Goal: Find specific page/section: Find specific page/section

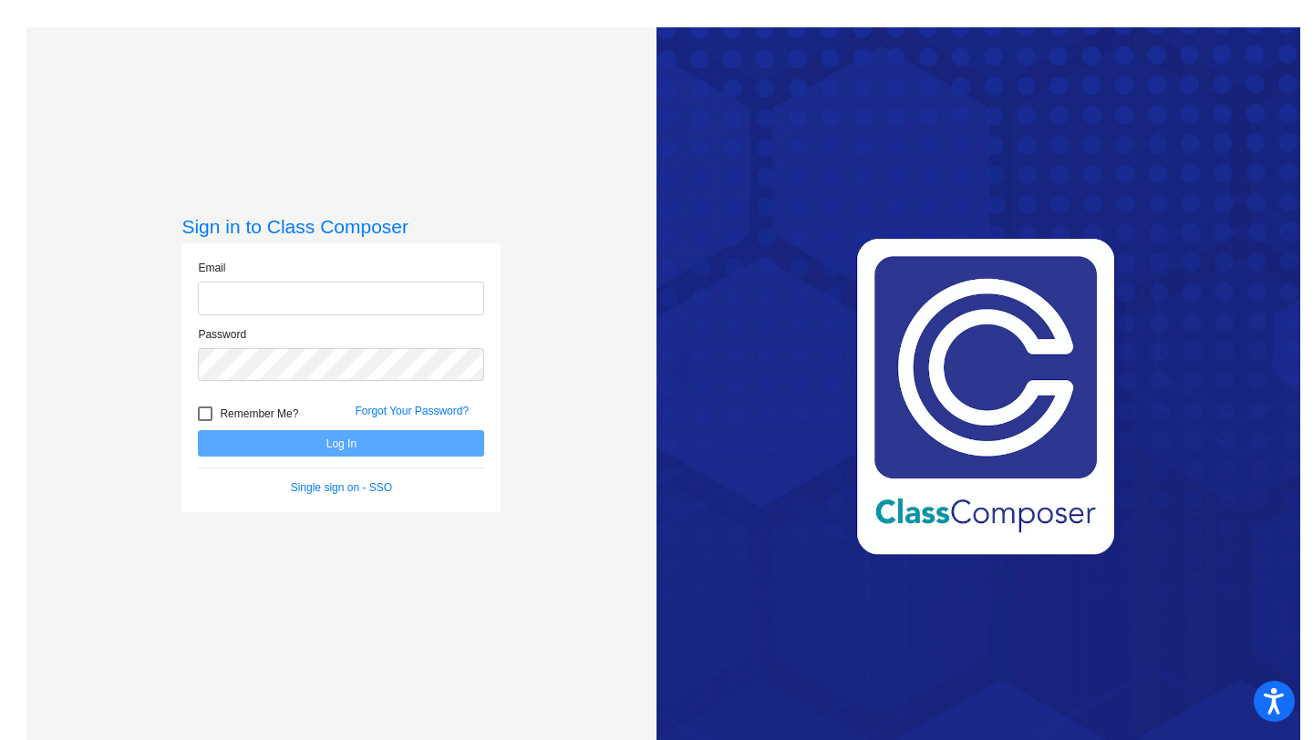
type input "[EMAIL_ADDRESS][DOMAIN_NAME]"
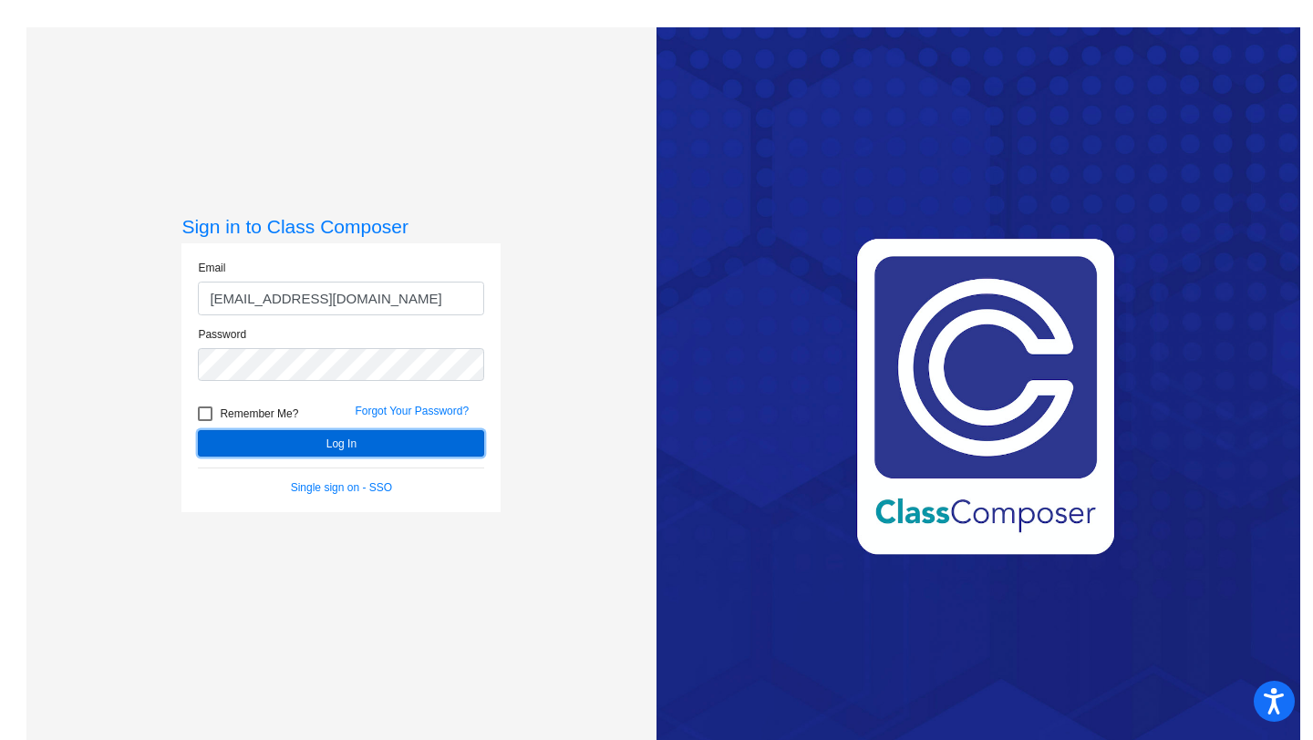
click at [447, 448] on button "Log In" at bounding box center [341, 443] width 286 height 26
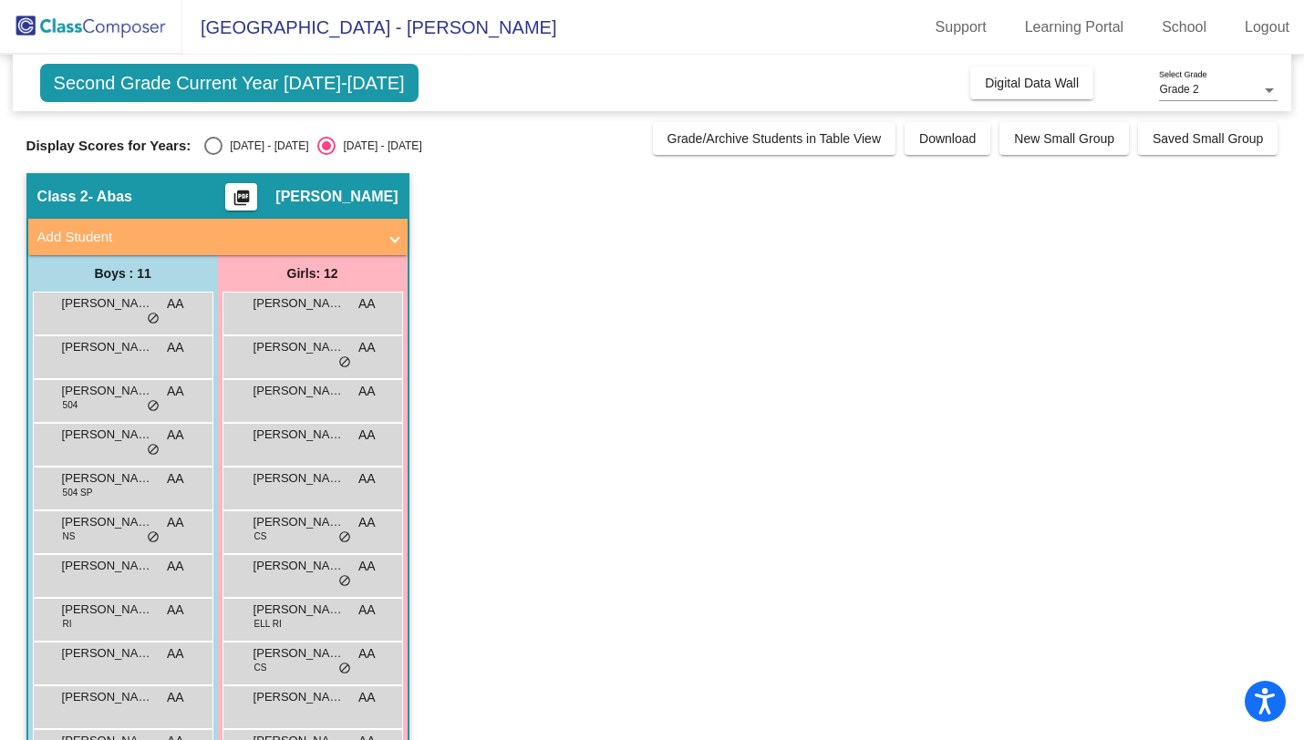
click at [208, 154] on div "Select an option" at bounding box center [213, 146] width 18 height 18
click at [212, 155] on input "[DATE] - [DATE]" at bounding box center [212, 155] width 1 height 1
radio input "true"
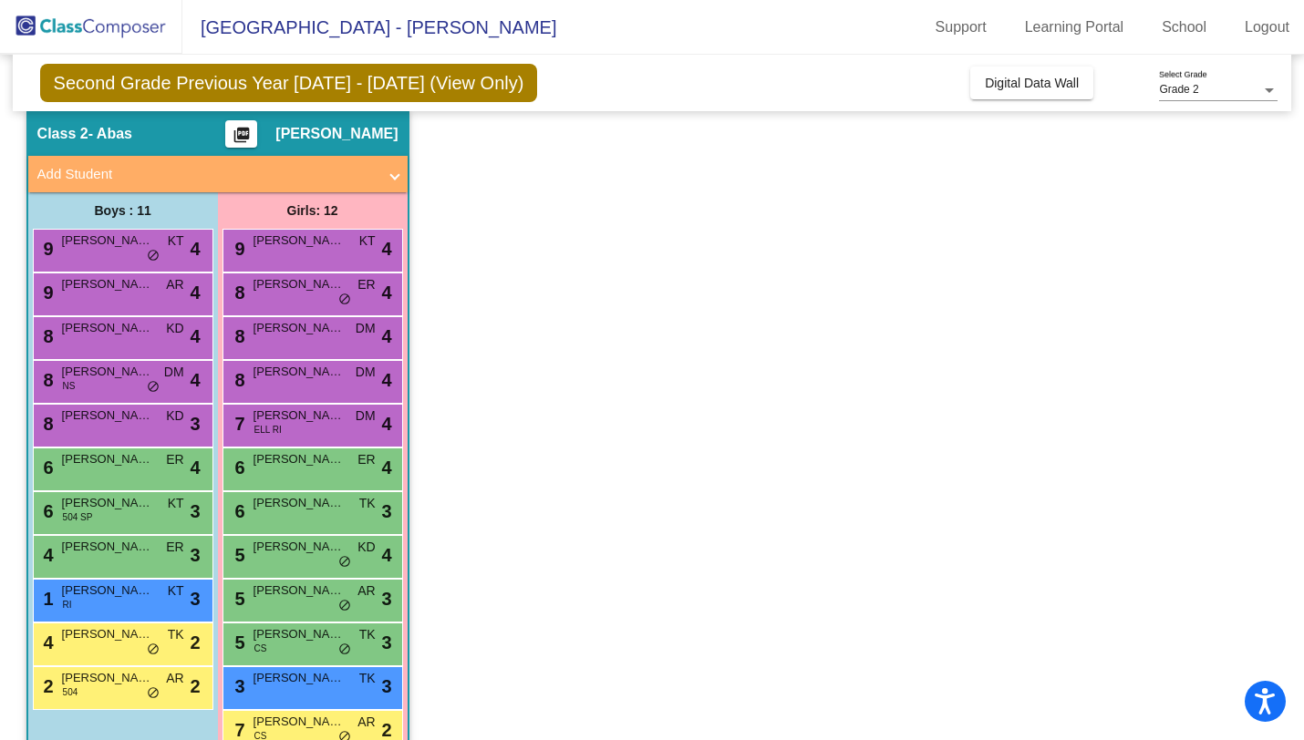
scroll to position [90, 0]
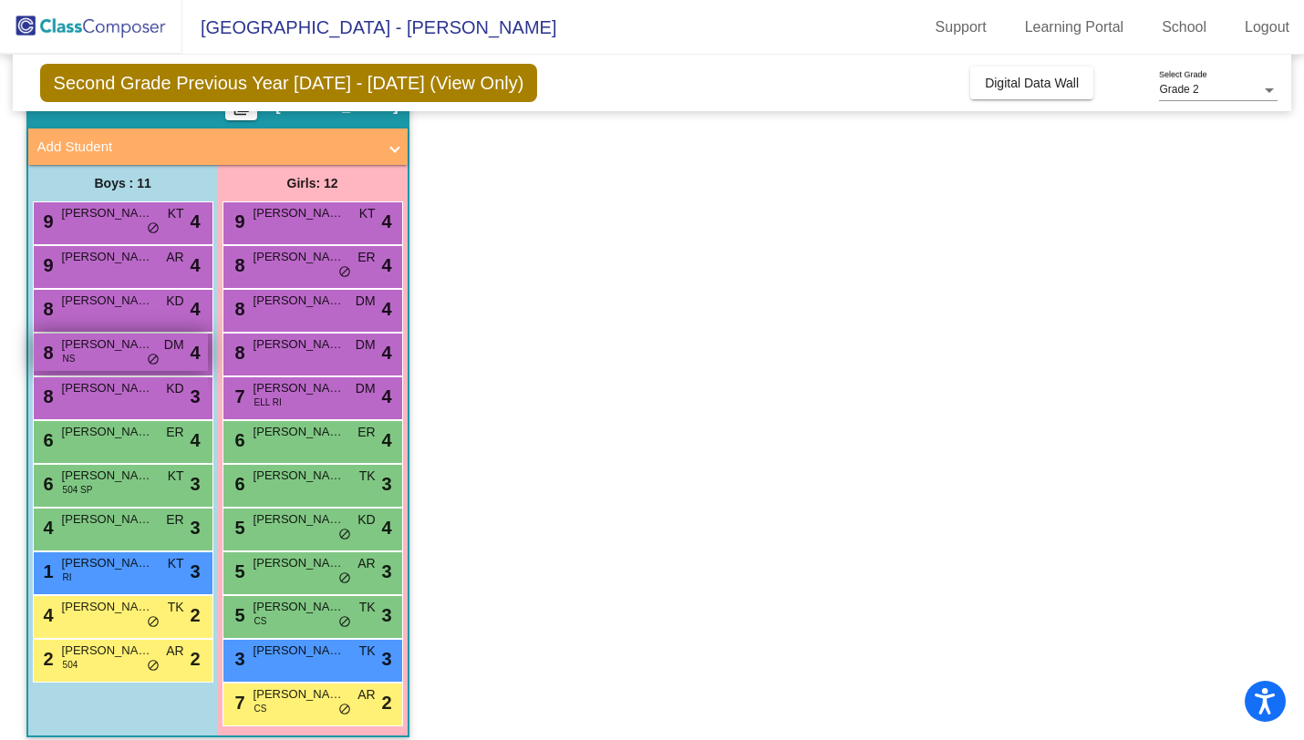
click at [140, 364] on div "8 [PERSON_NAME] [PERSON_NAME] DM lock do_not_disturb_alt 4" at bounding box center [121, 352] width 174 height 37
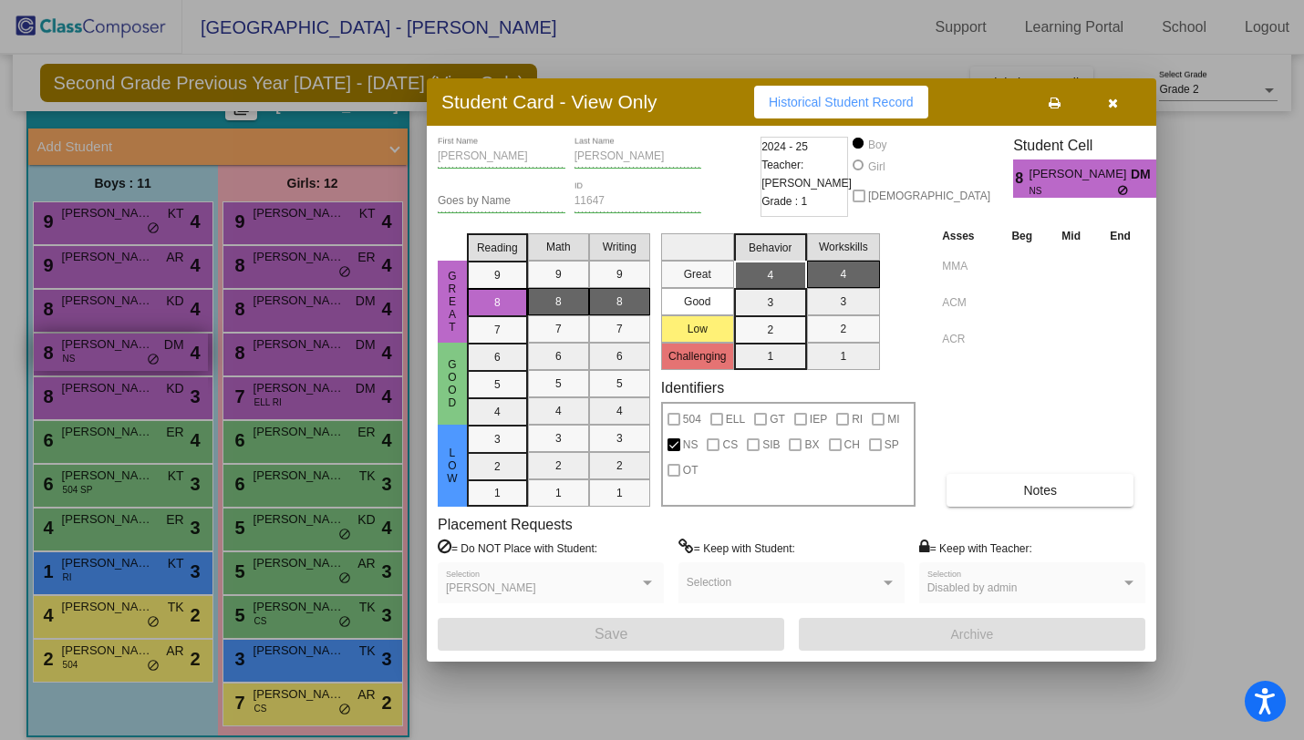
click at [140, 364] on div at bounding box center [652, 370] width 1304 height 740
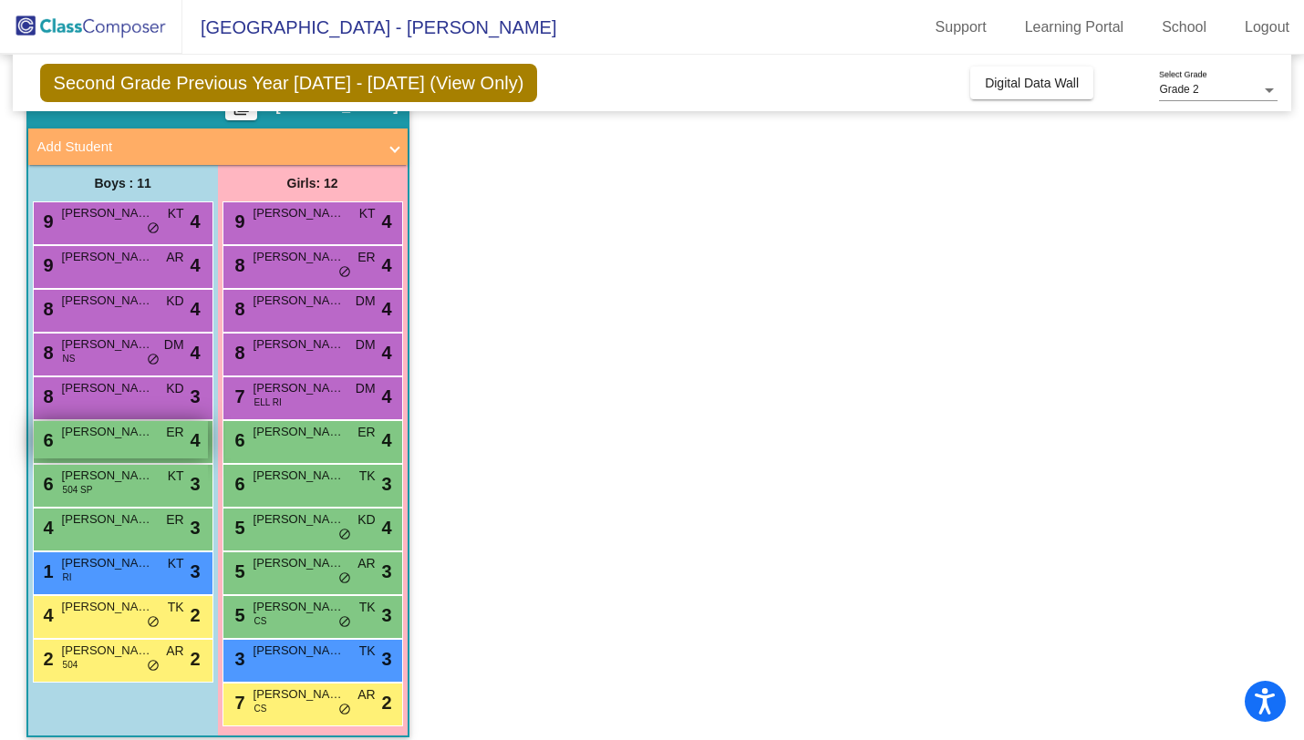
click at [136, 452] on div "6 [PERSON_NAME] ER lock do_not_disturb_alt 4" at bounding box center [121, 439] width 174 height 37
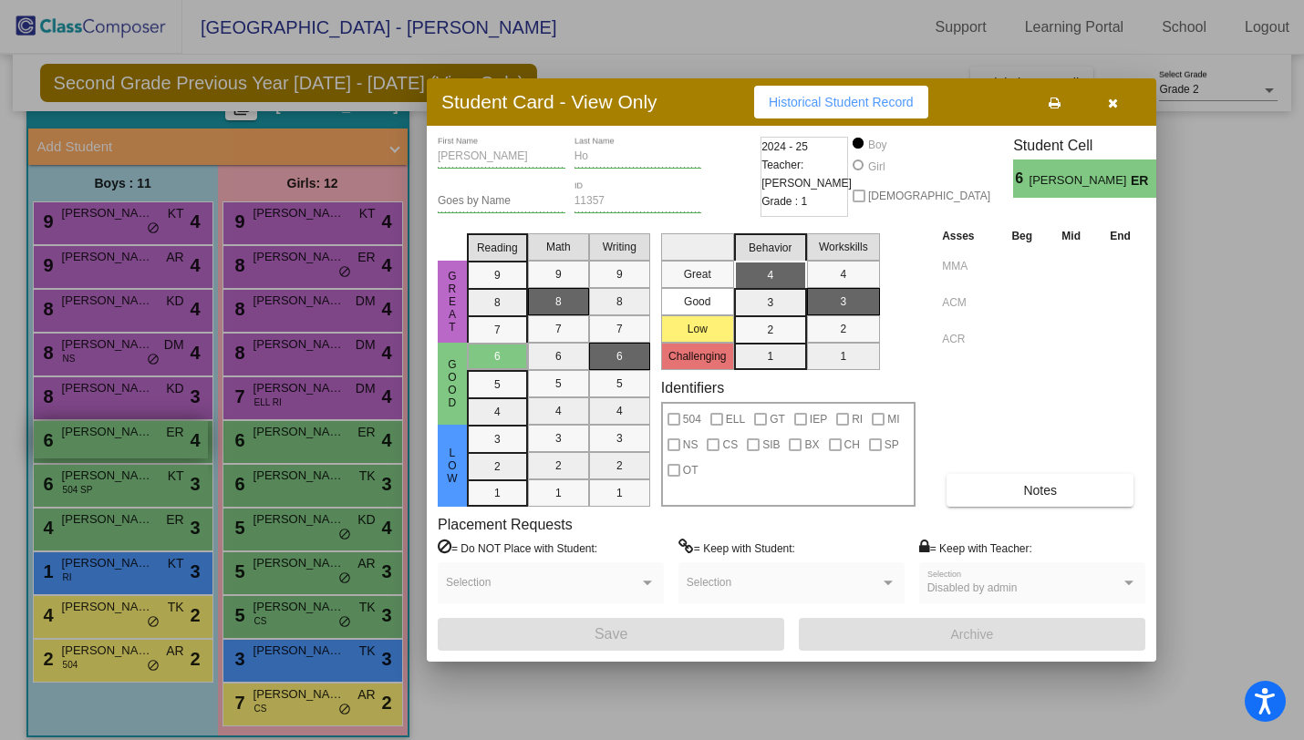
click at [136, 452] on div at bounding box center [652, 370] width 1304 height 740
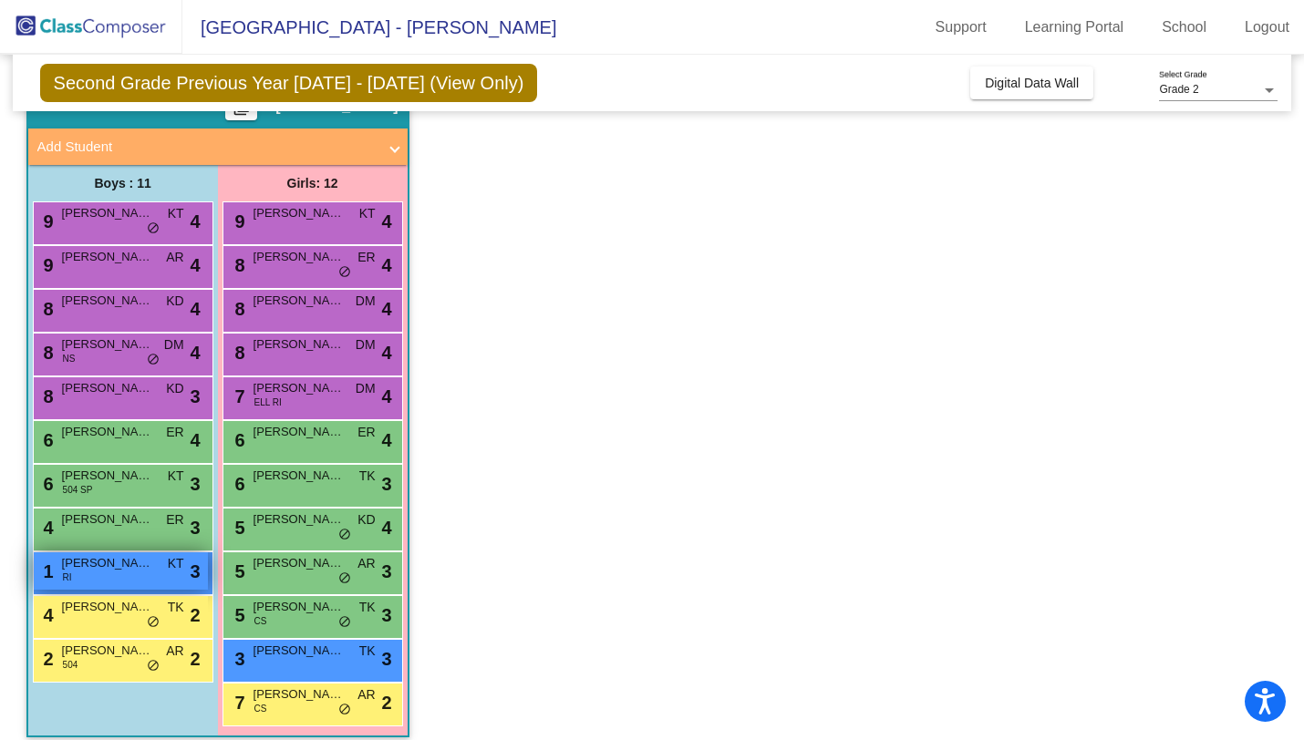
click at [118, 570] on span "[PERSON_NAME]" at bounding box center [107, 563] width 91 height 18
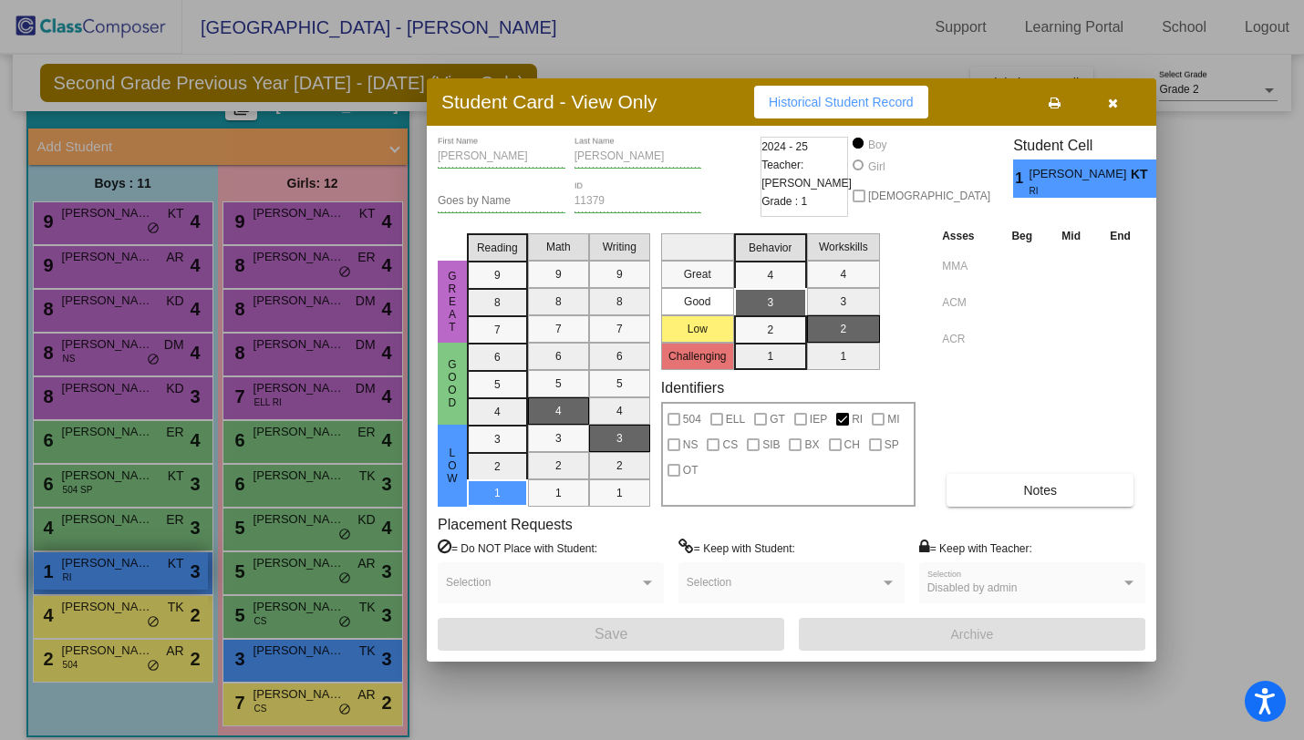
click at [118, 570] on div at bounding box center [652, 370] width 1304 height 740
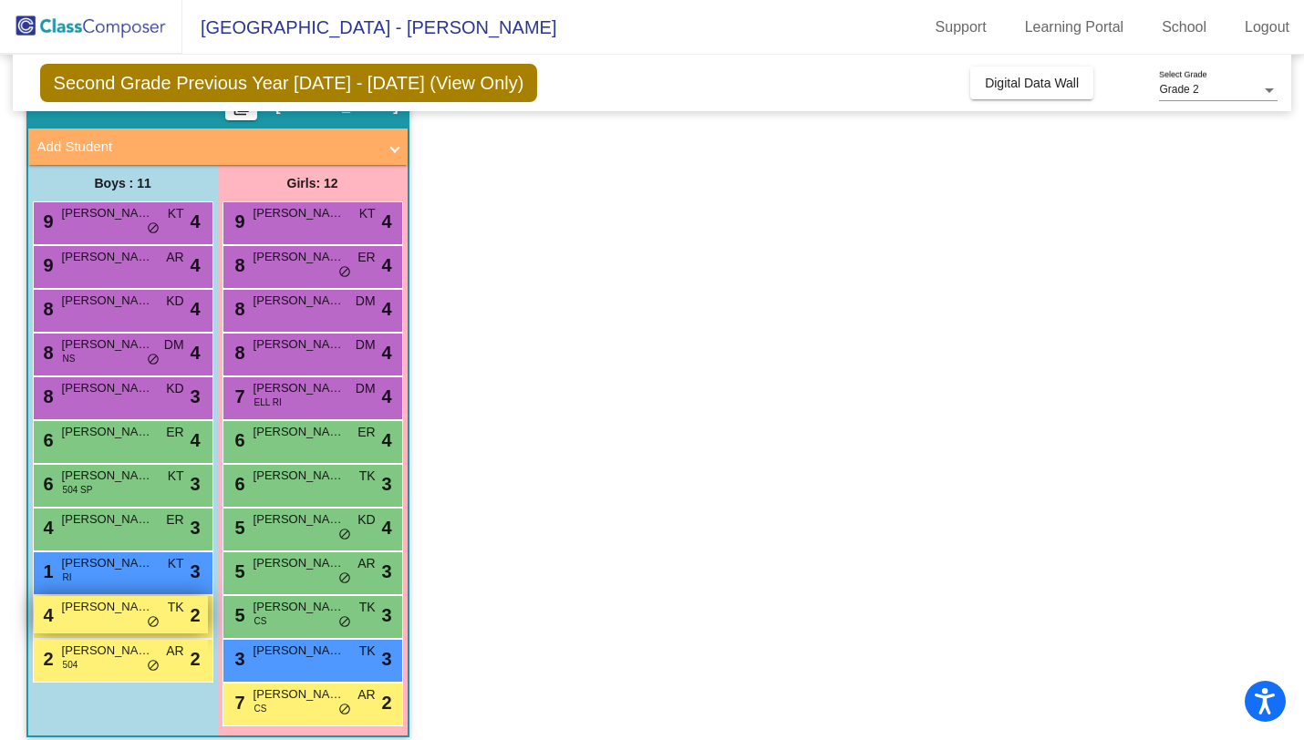
click at [117, 603] on span "[PERSON_NAME]" at bounding box center [107, 607] width 91 height 18
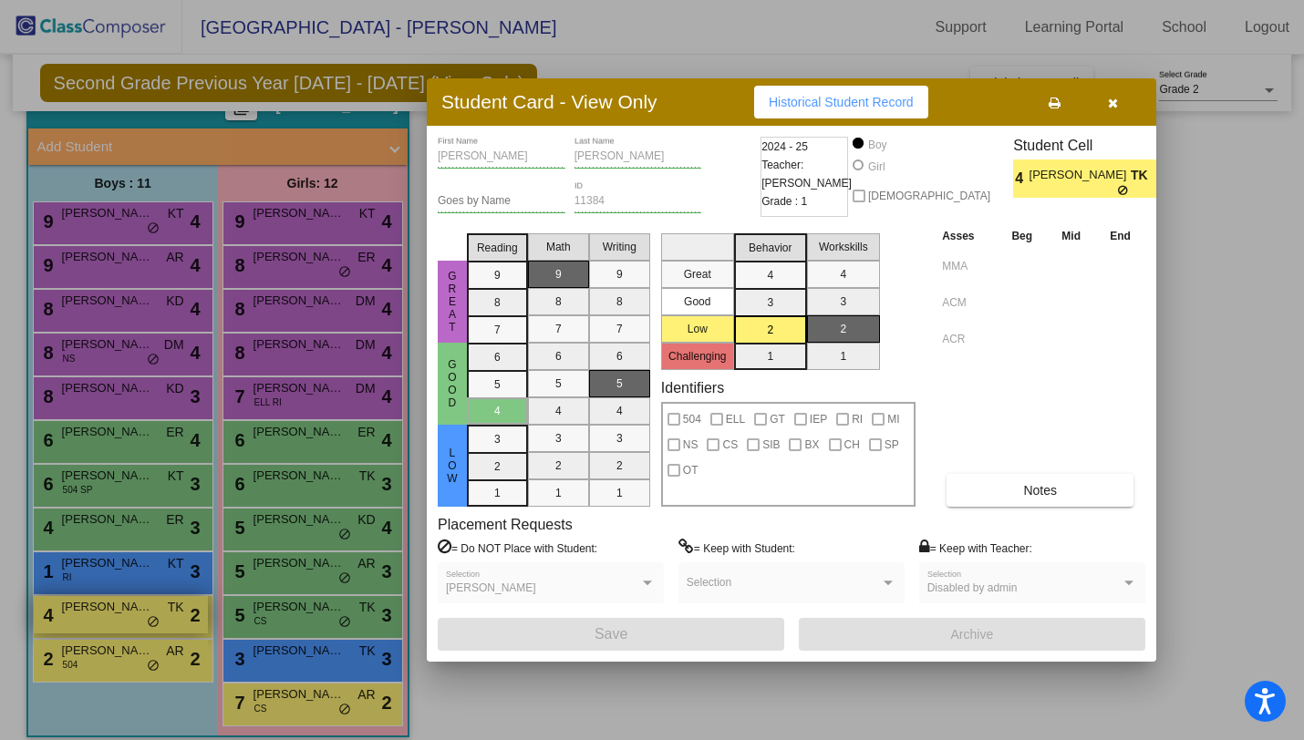
click at [117, 603] on div at bounding box center [652, 370] width 1304 height 740
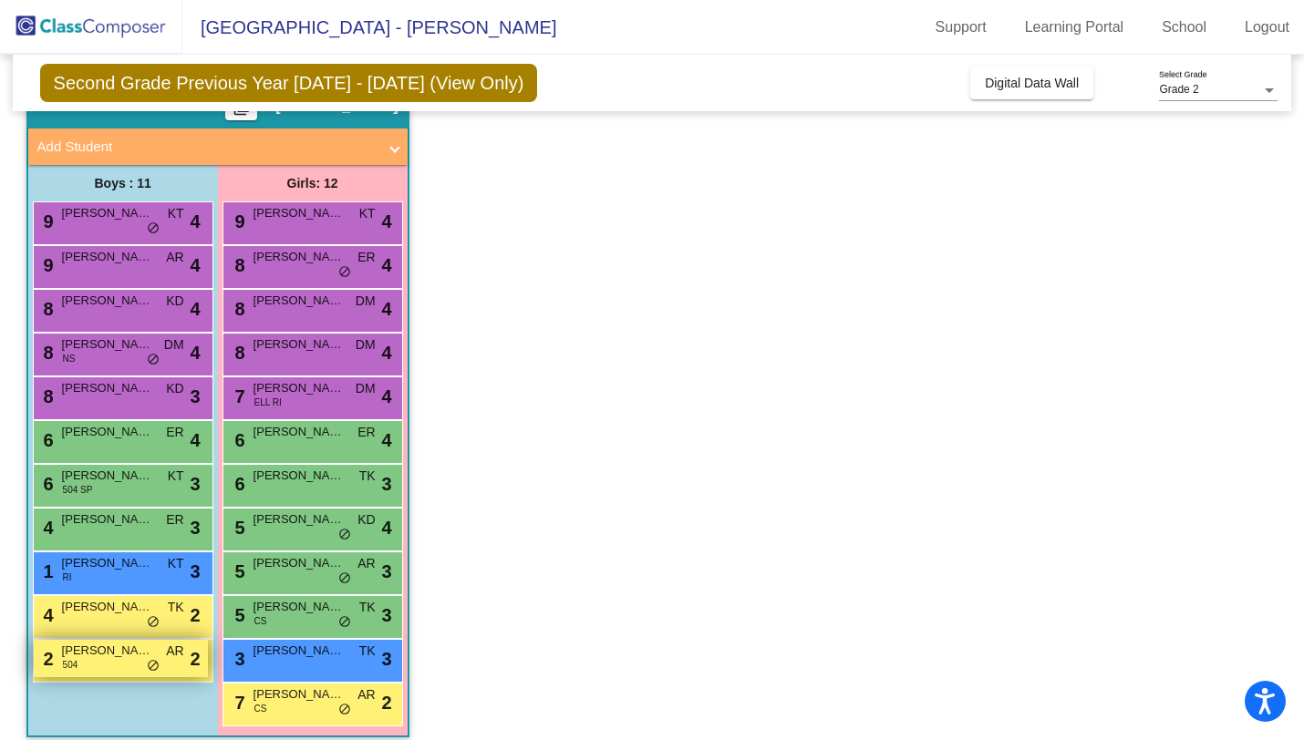
click at [108, 663] on div "2 [PERSON_NAME] 504 AR lock do_not_disturb_alt 2" at bounding box center [121, 658] width 174 height 37
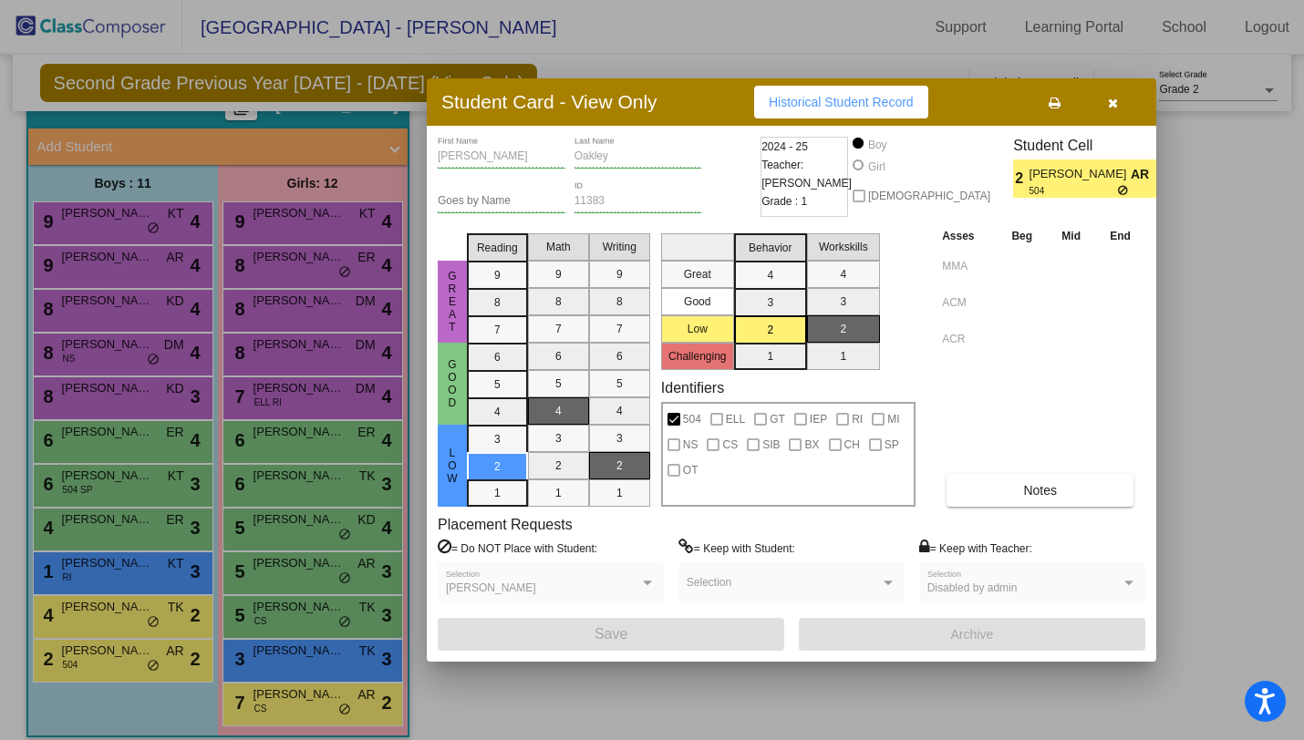
click at [258, 352] on div at bounding box center [652, 370] width 1304 height 740
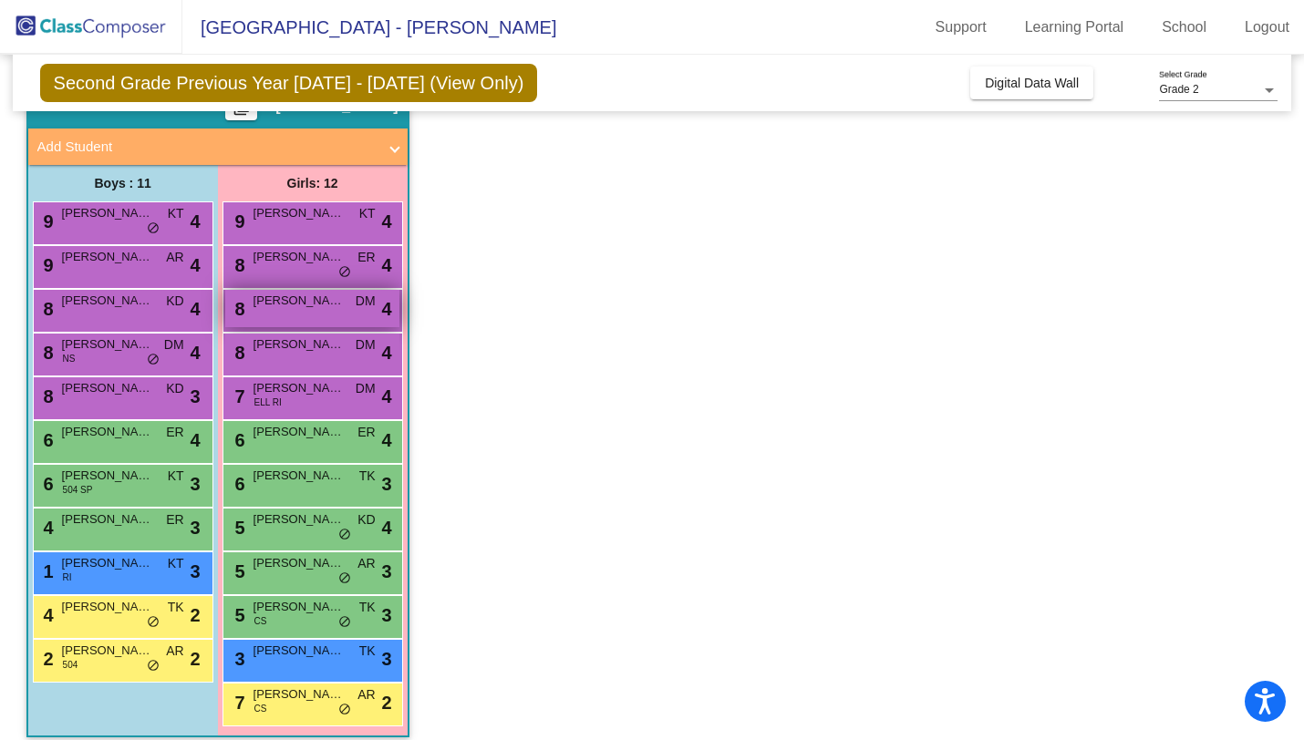
click at [285, 312] on div "8 [PERSON_NAME] DM lock do_not_disturb_alt 4" at bounding box center [312, 308] width 174 height 37
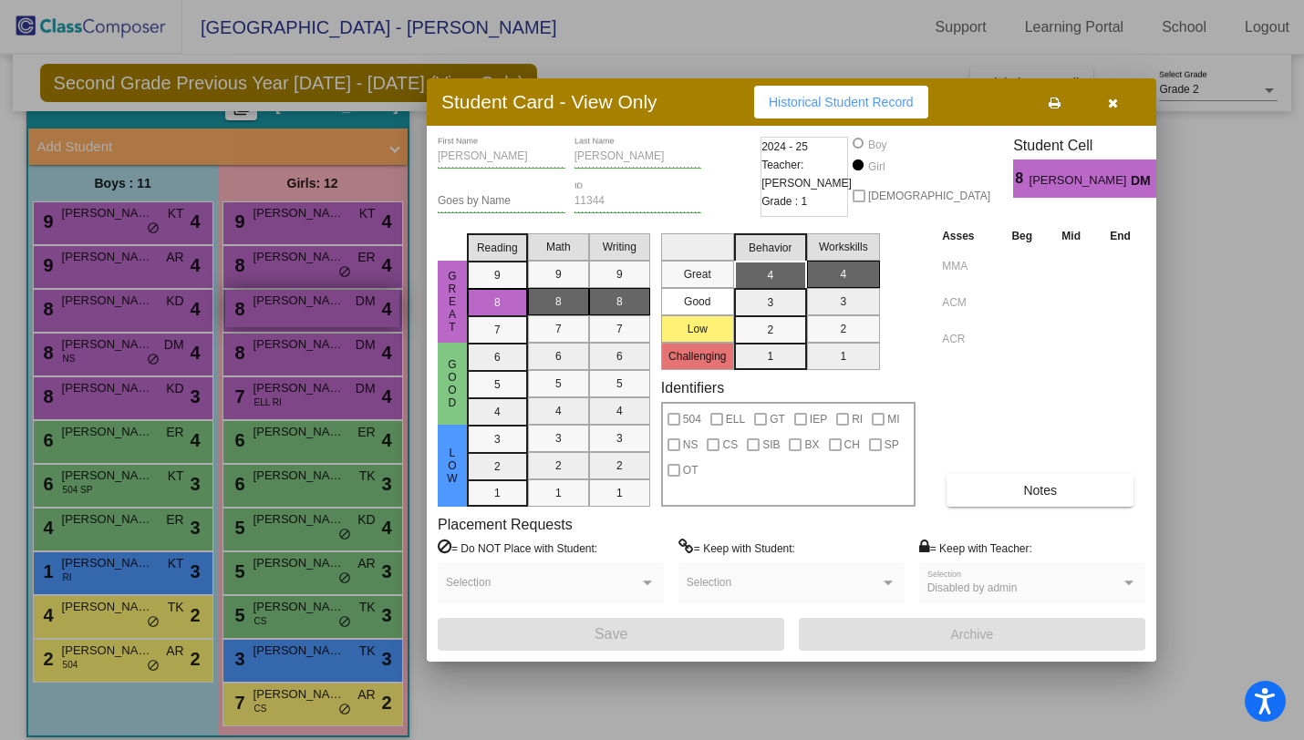
click at [285, 312] on div at bounding box center [652, 370] width 1304 height 740
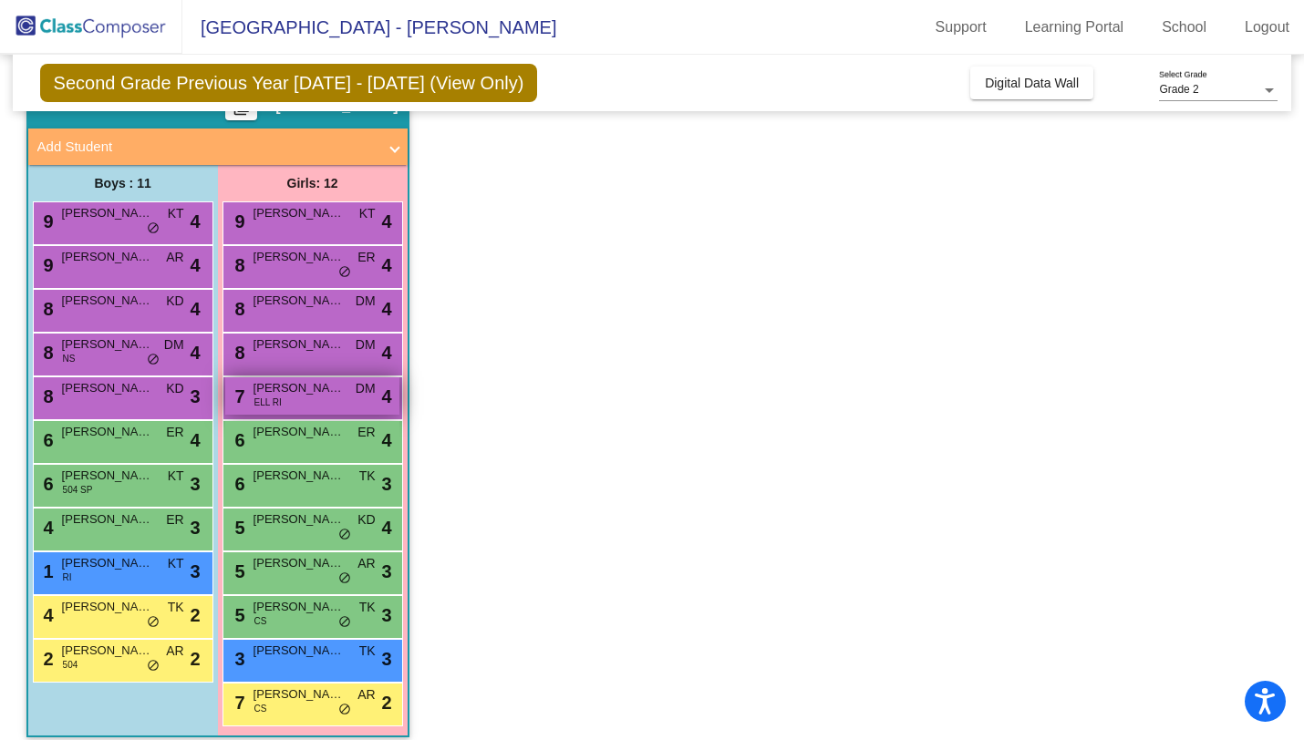
click at [283, 398] on div "7 [PERSON_NAME] ELL RI DM lock do_not_disturb_alt 4" at bounding box center [312, 395] width 174 height 37
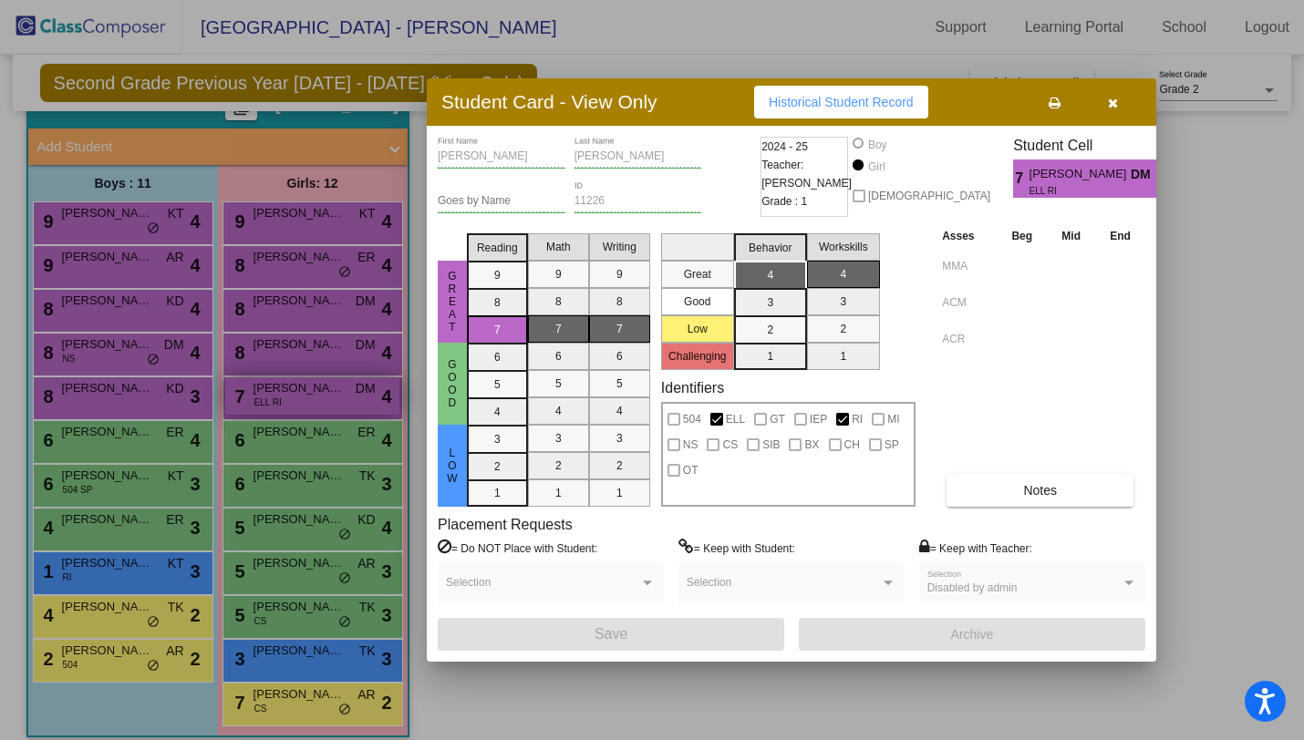
click at [283, 398] on div at bounding box center [652, 370] width 1304 height 740
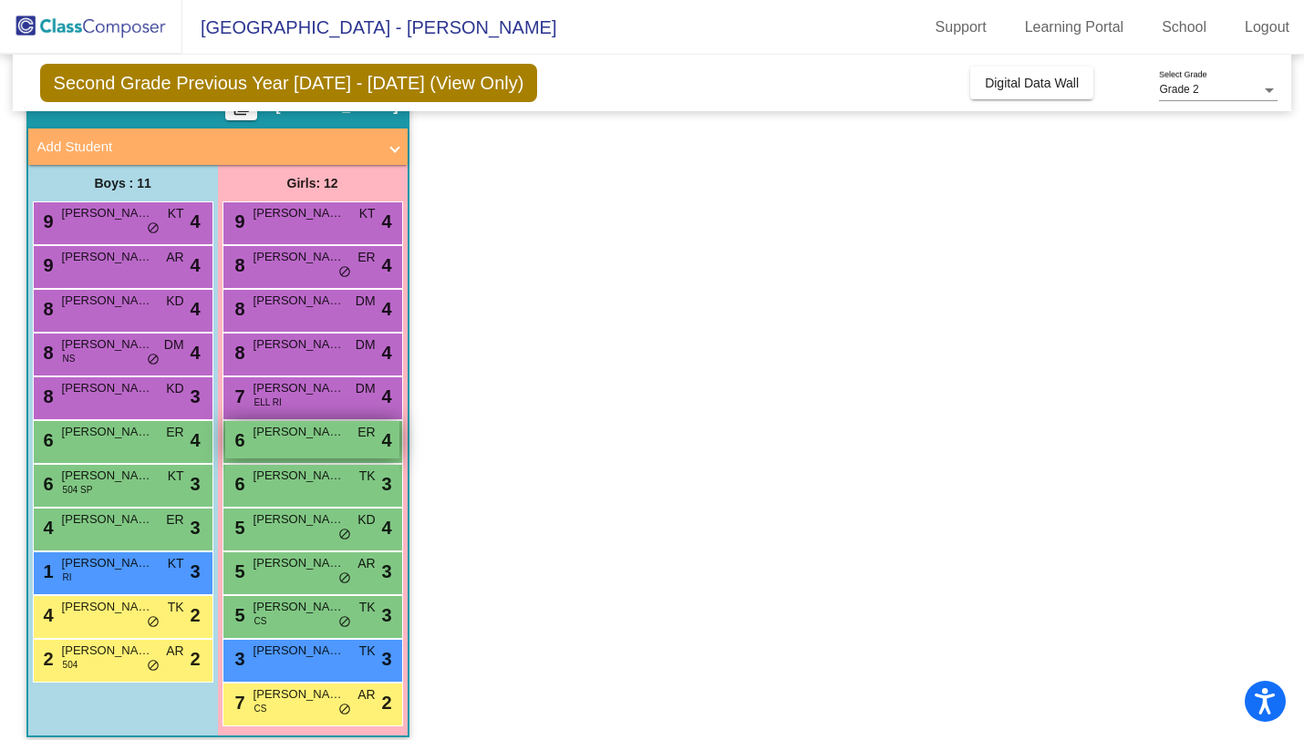
click at [277, 457] on div "6 [PERSON_NAME] ER lock do_not_disturb_alt 4" at bounding box center [312, 439] width 174 height 37
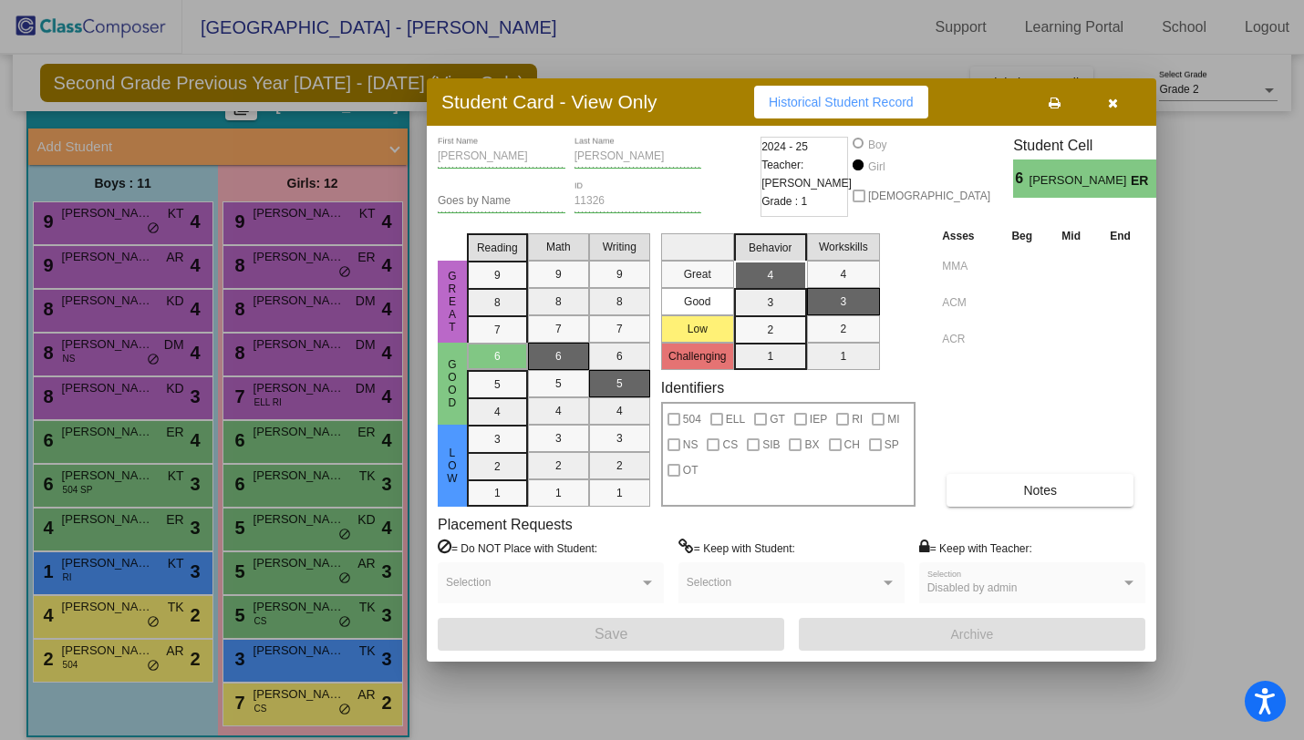
click at [276, 457] on div at bounding box center [652, 370] width 1304 height 740
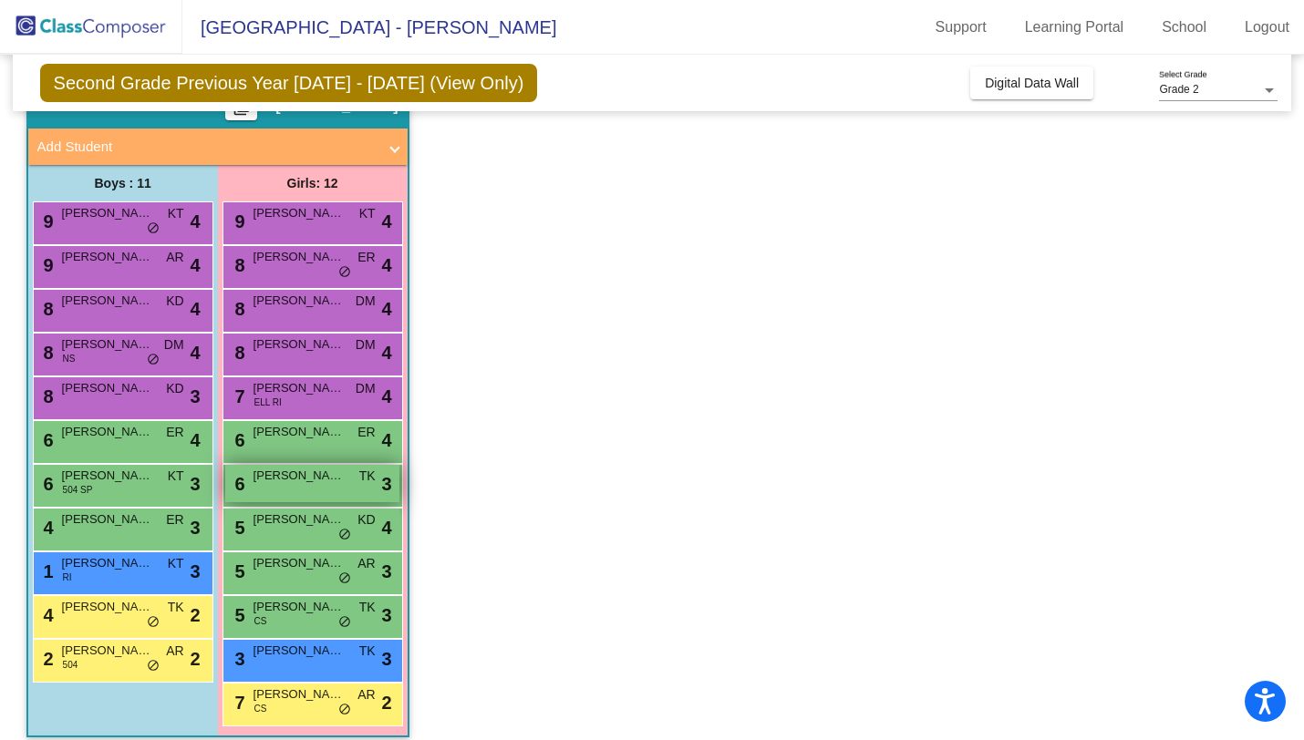
click at [276, 491] on div "6 [PERSON_NAME] TK lock do_not_disturb_alt 3" at bounding box center [312, 483] width 174 height 37
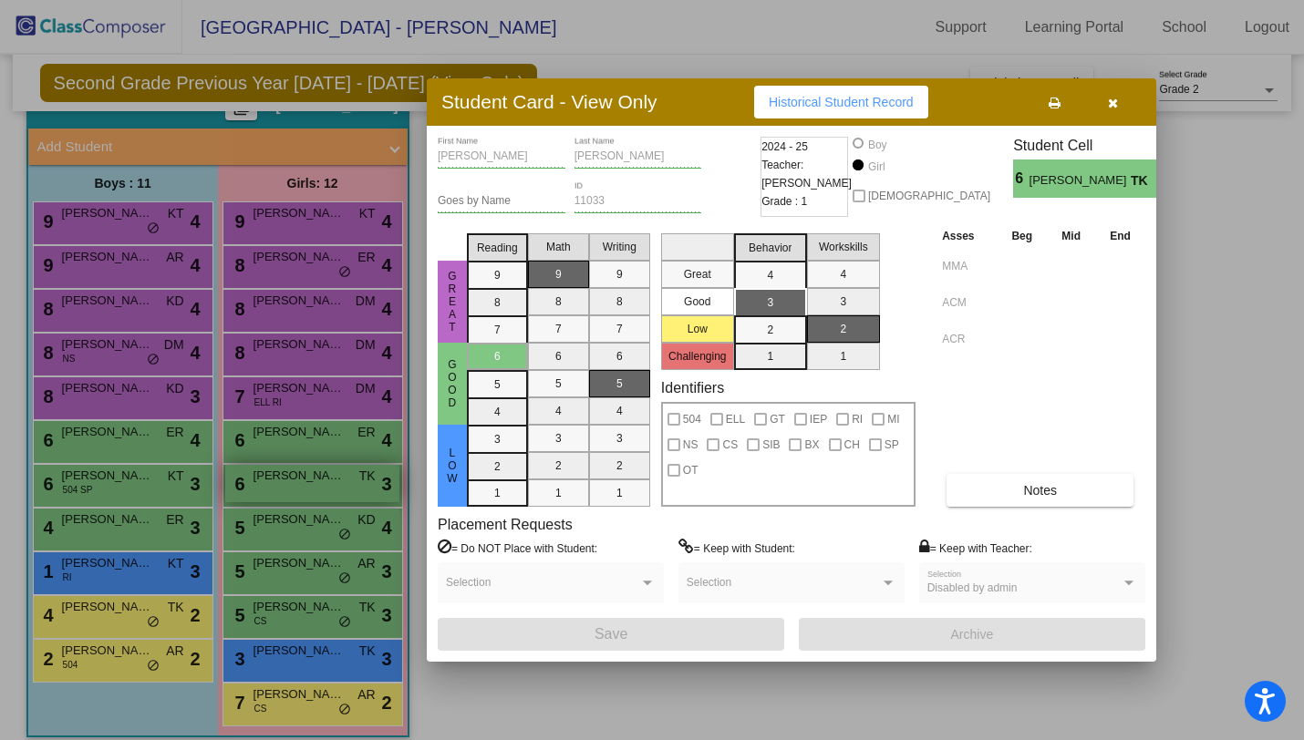
click at [276, 491] on div at bounding box center [652, 370] width 1304 height 740
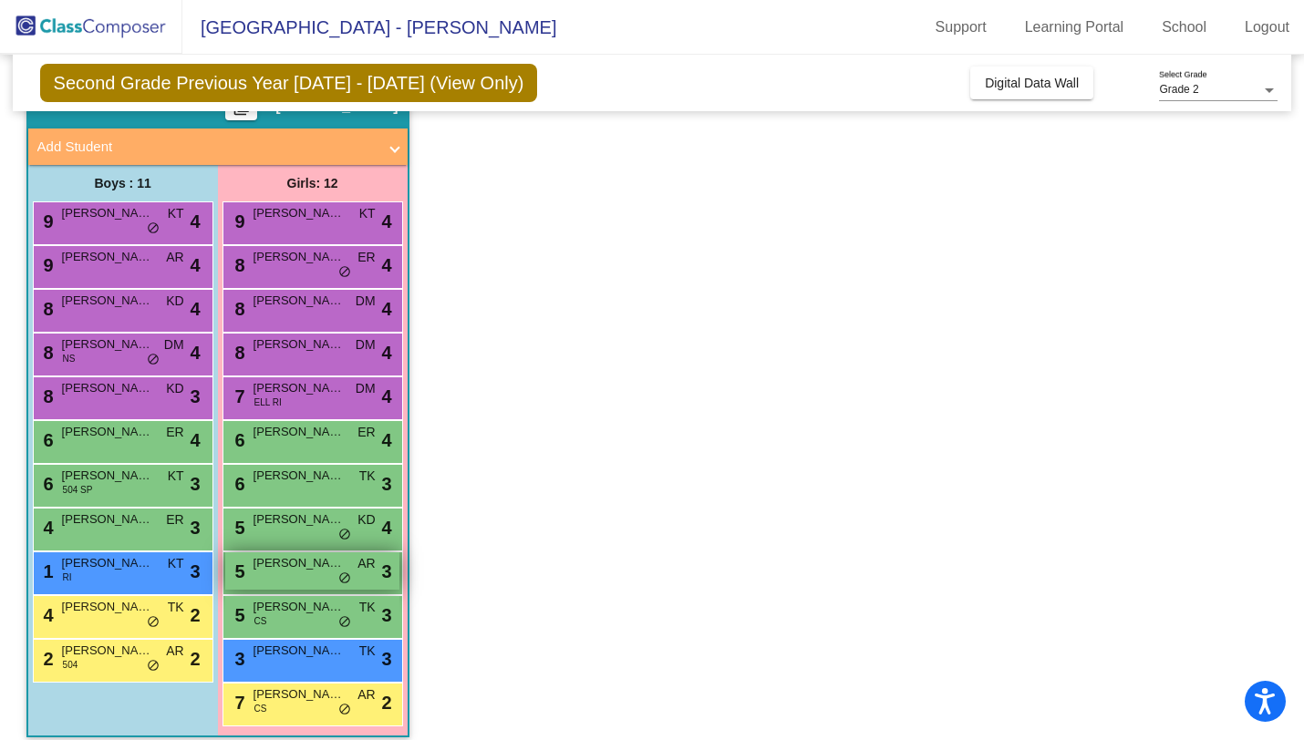
click at [274, 559] on span "[PERSON_NAME]" at bounding box center [298, 563] width 91 height 18
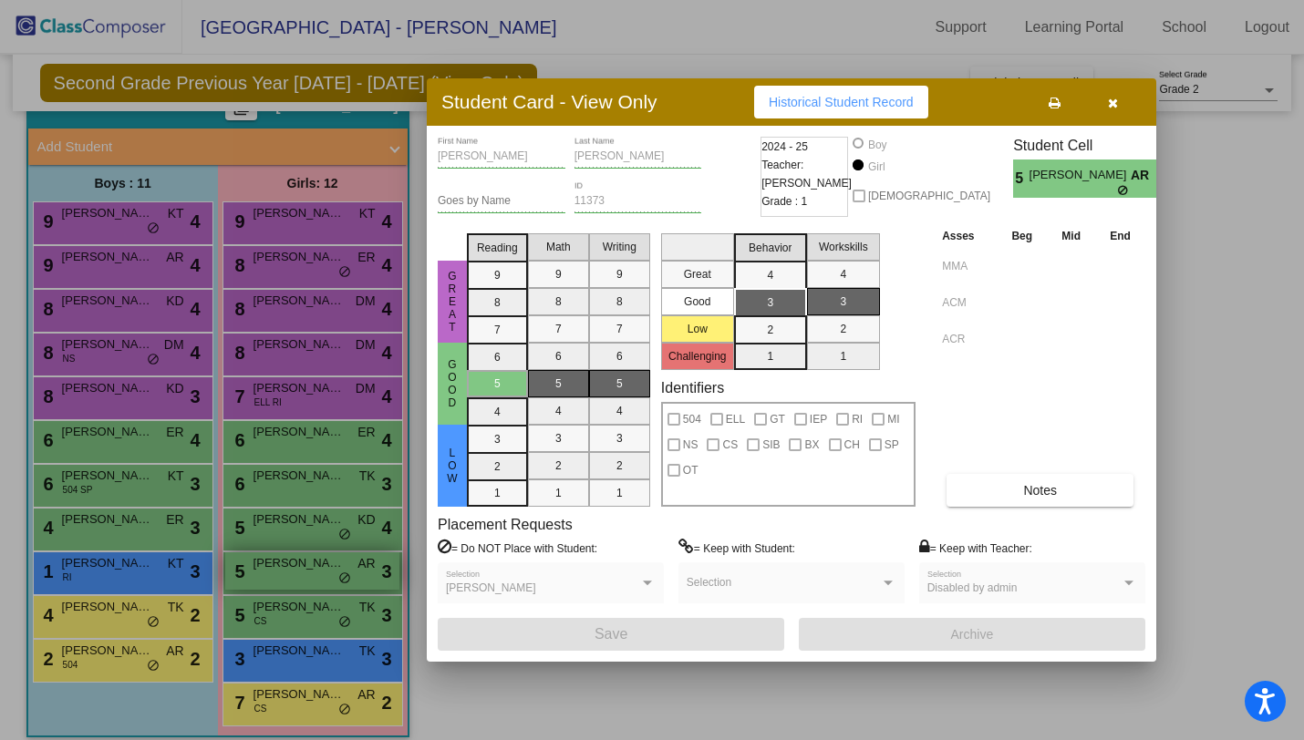
click at [274, 559] on div at bounding box center [652, 370] width 1304 height 740
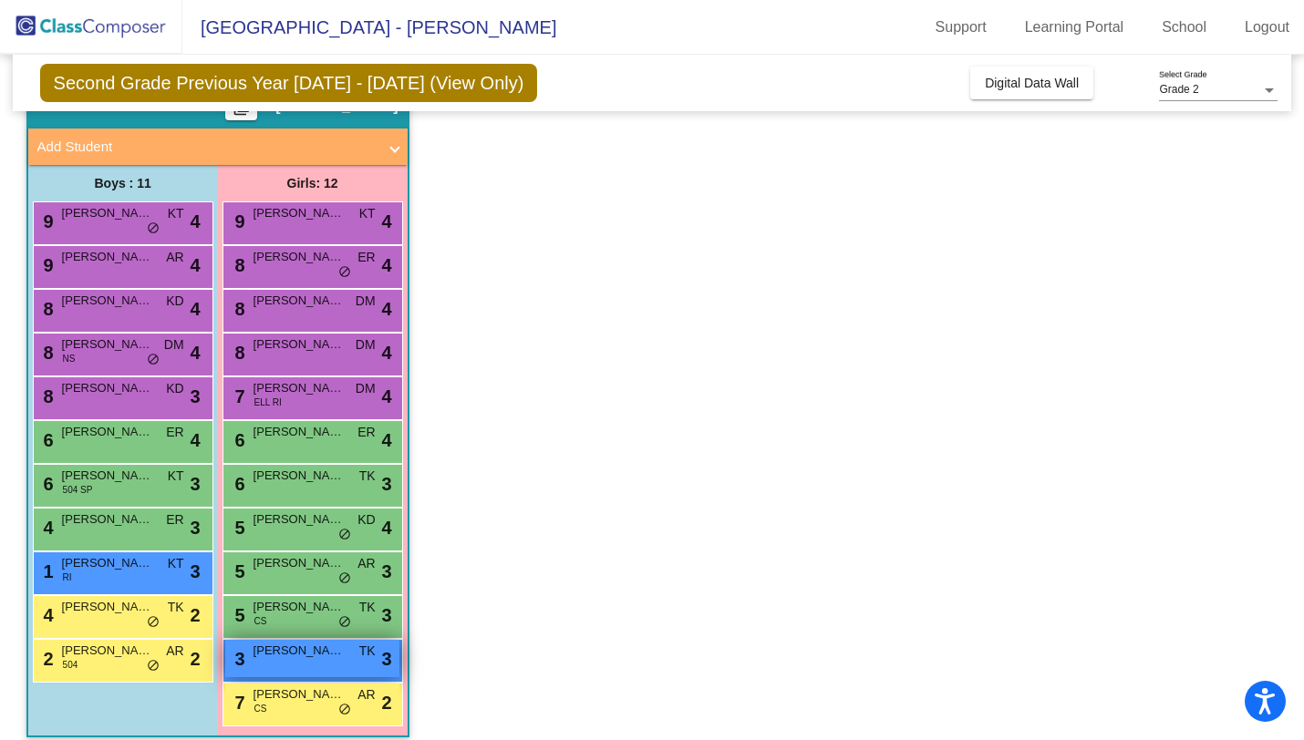
click at [274, 645] on span "[PERSON_NAME]" at bounding box center [298, 651] width 91 height 18
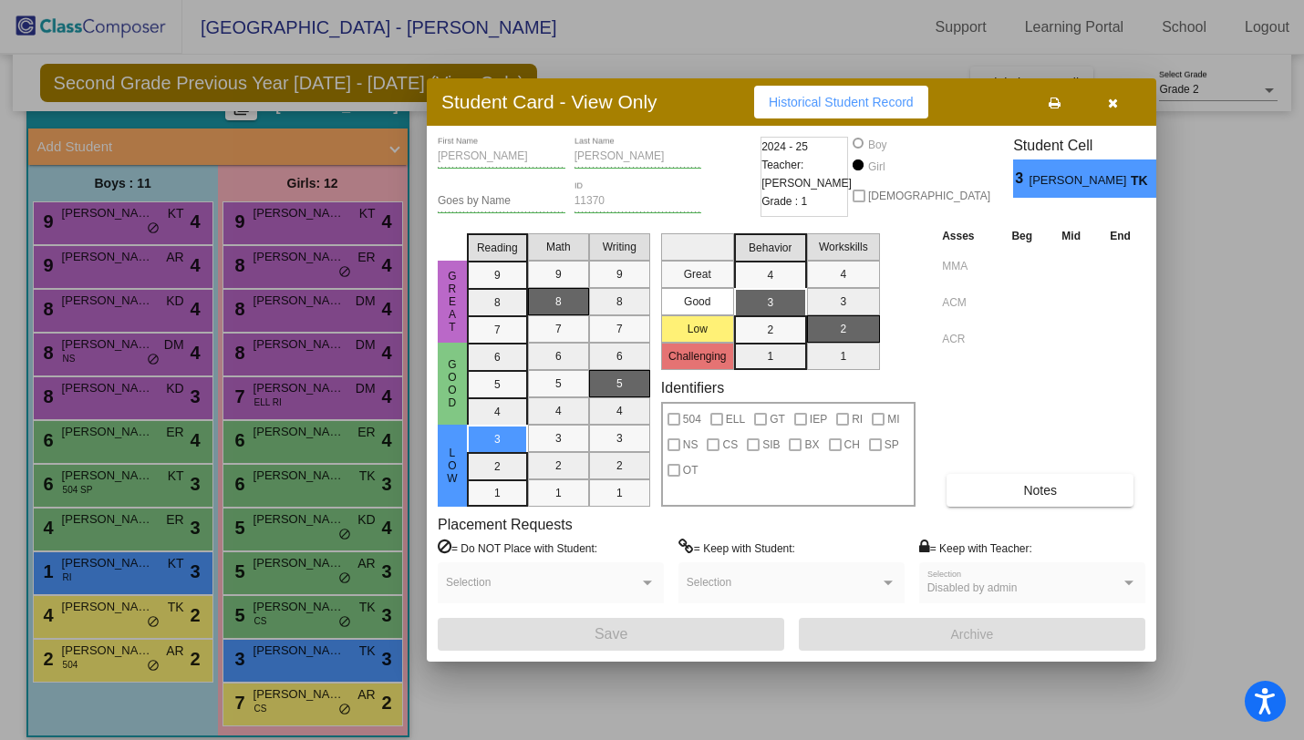
click at [274, 652] on div at bounding box center [652, 370] width 1304 height 740
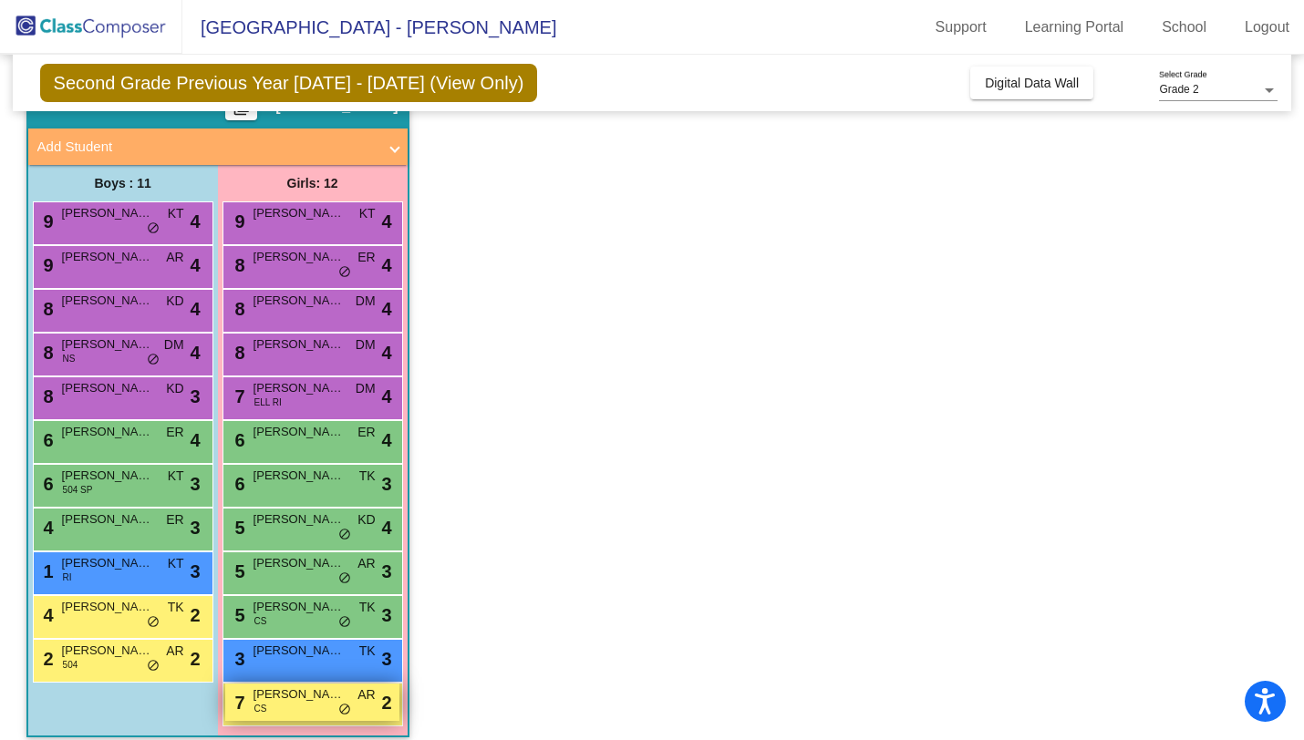
click at [274, 697] on span "[PERSON_NAME]" at bounding box center [298, 695] width 91 height 18
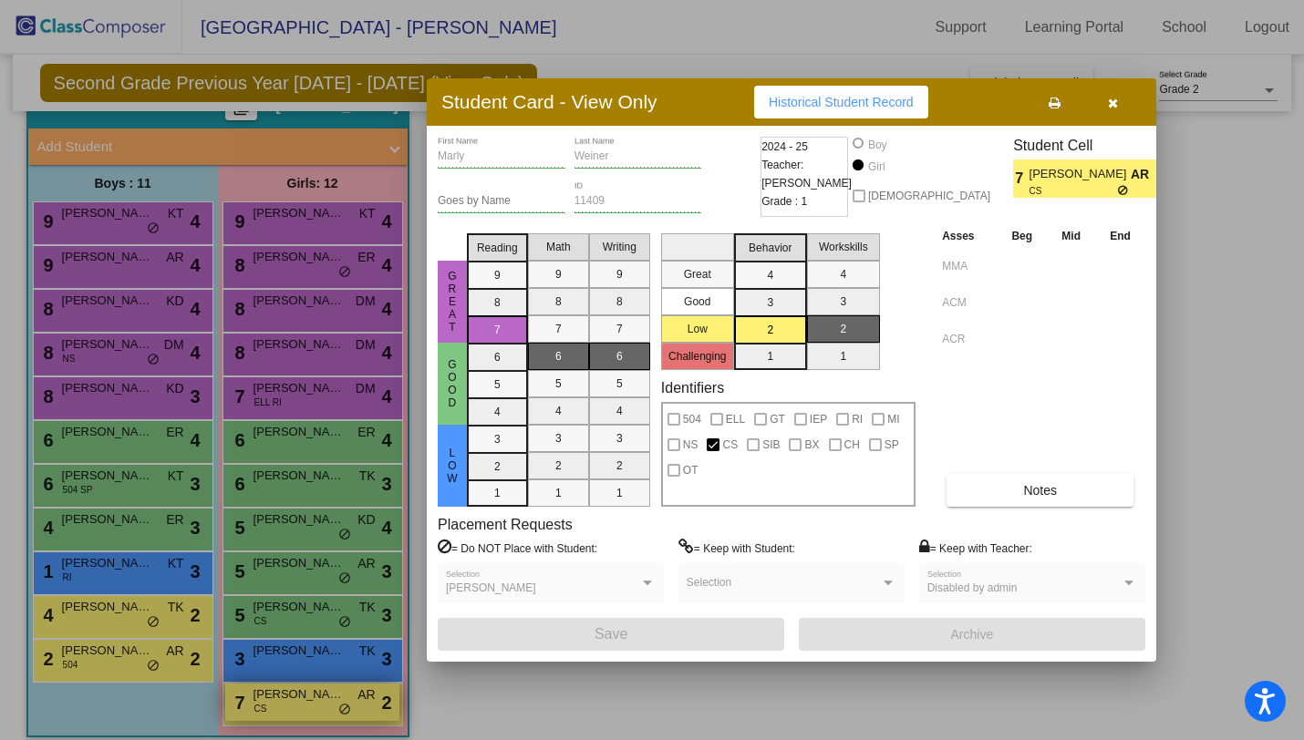
click at [274, 697] on div at bounding box center [652, 370] width 1304 height 740
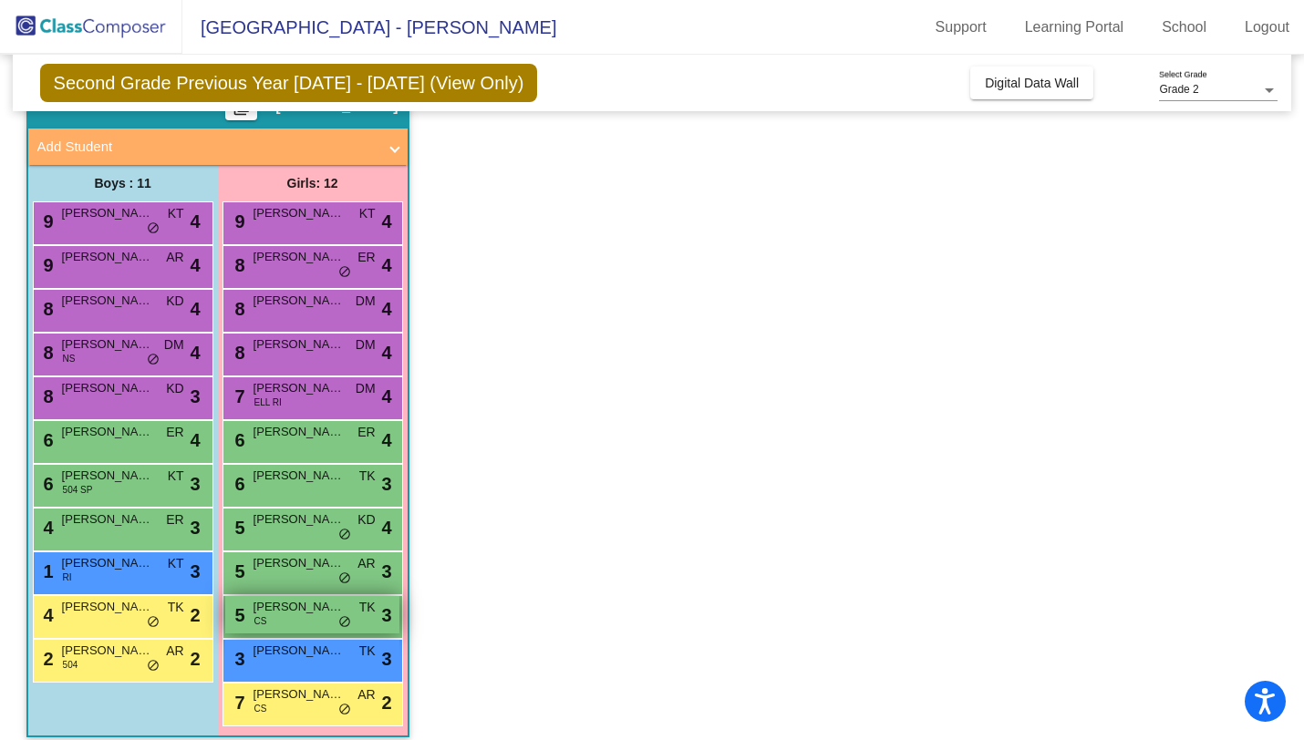
click at [318, 614] on span "[PERSON_NAME]" at bounding box center [298, 607] width 91 height 18
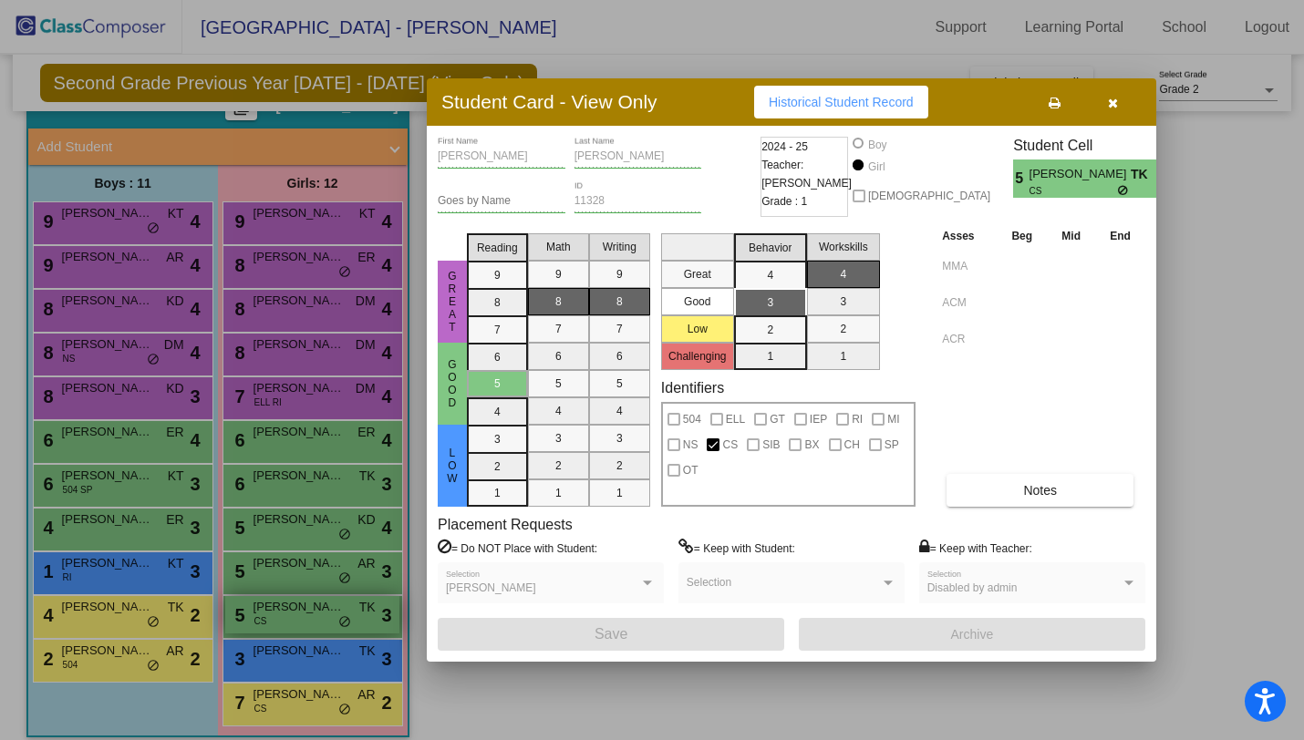
click at [318, 614] on div at bounding box center [652, 370] width 1304 height 740
